Goal: Information Seeking & Learning: Learn about a topic

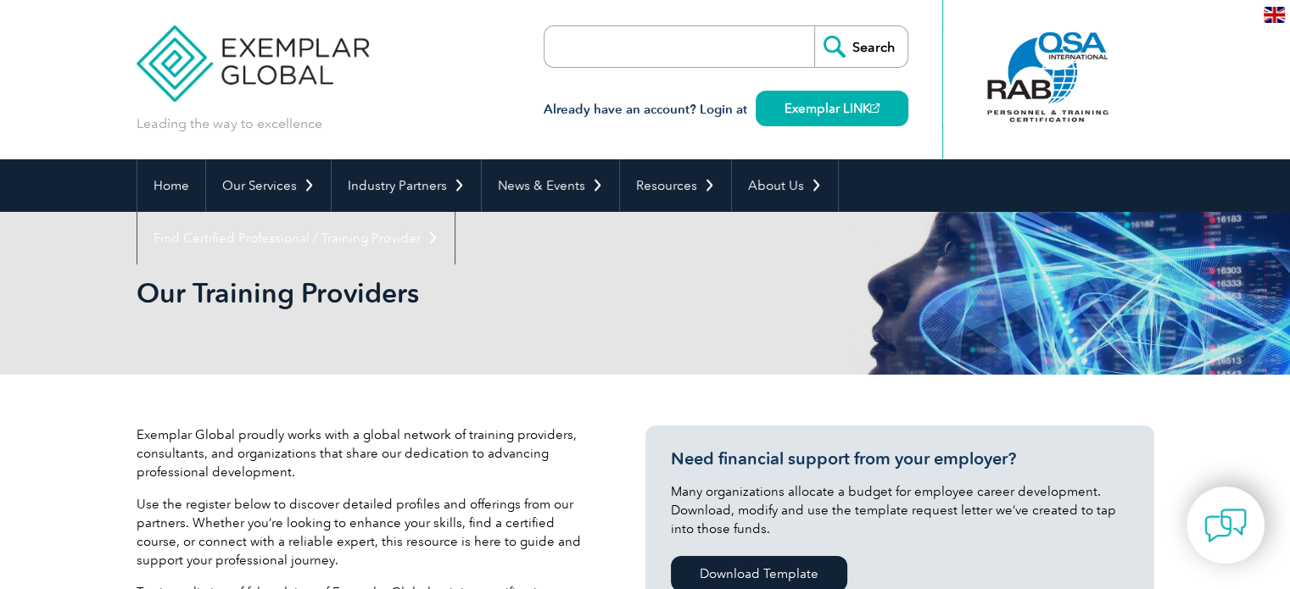
drag, startPoint x: 1295, startPoint y: 241, endPoint x: 1292, endPoint y: 14, distance: 227.3
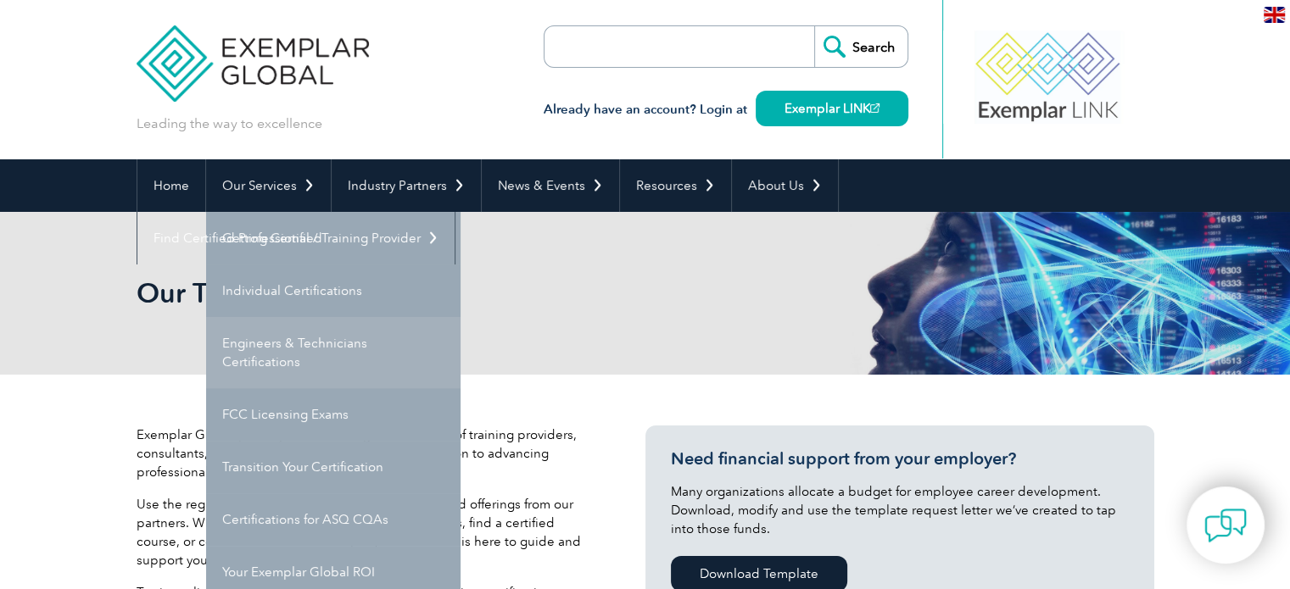
click at [317, 357] on link "Engineers & Technicians Certifications" at bounding box center [333, 352] width 254 height 71
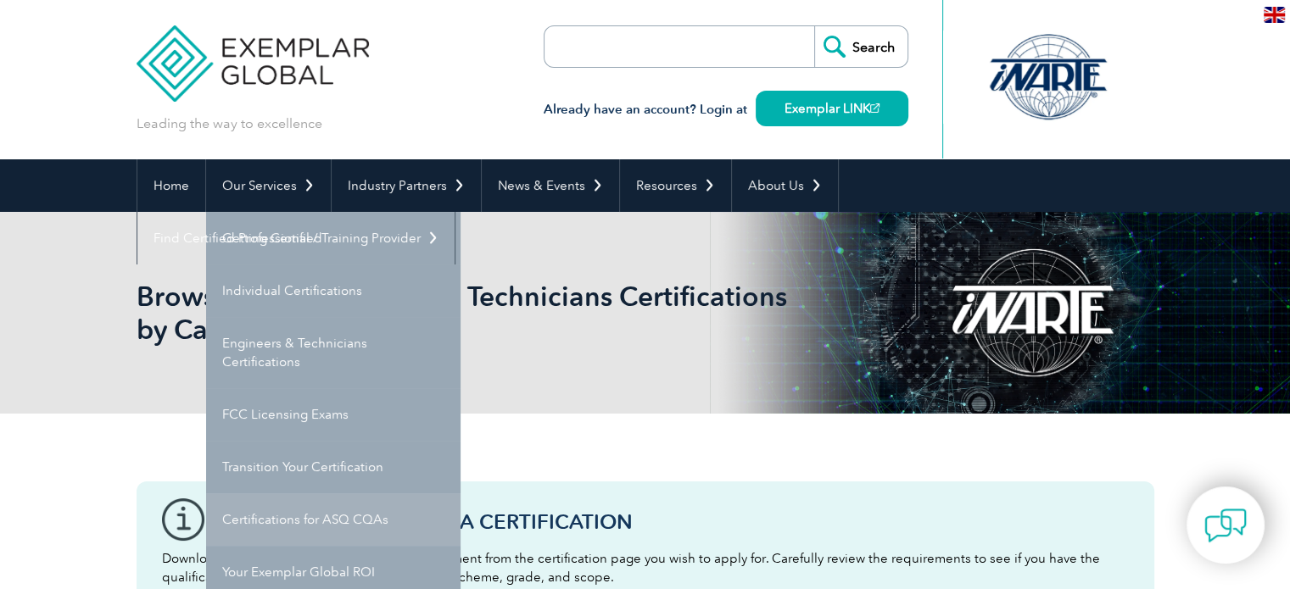
click at [309, 512] on link "Certifications for ASQ CQAs" at bounding box center [333, 520] width 254 height 53
